Goal: Task Accomplishment & Management: Manage account settings

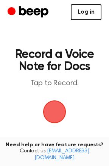
click at [90, 10] on link "Log in" at bounding box center [86, 12] width 31 height 16
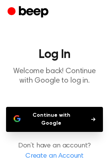
click at [62, 112] on button "Continue with Google" at bounding box center [54, 119] width 97 height 25
click at [37, 103] on main "Log In Welcome back! Continue with Google to log in. Continue with Google Don’t…" at bounding box center [54, 98] width 109 height 197
click at [37, 114] on button "Continue with Google" at bounding box center [54, 119] width 97 height 25
click at [75, 117] on button "Continue with Google" at bounding box center [54, 119] width 97 height 25
